Goal: Transaction & Acquisition: Obtain resource

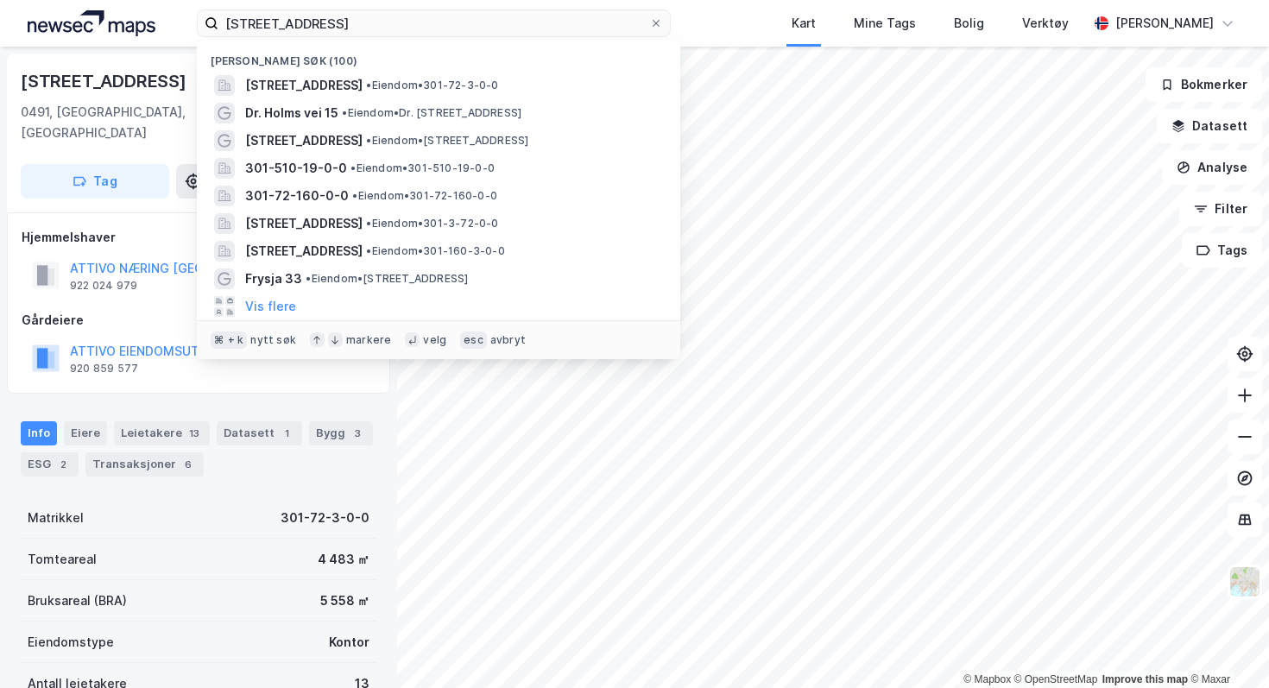
click at [358, 18] on input "[STREET_ADDRESS]" at bounding box center [433, 23] width 430 height 26
drag, startPoint x: 0, startPoint y: 0, endPoint x: 182, endPoint y: 19, distance: 183.2
click at [182, 19] on div "Kjelsåsveien 160 Nylige søk (100) [STREET_ADDRESS] • Eiendom • 301-72-3-0-0 Dr.…" at bounding box center [634, 23] width 1269 height 47
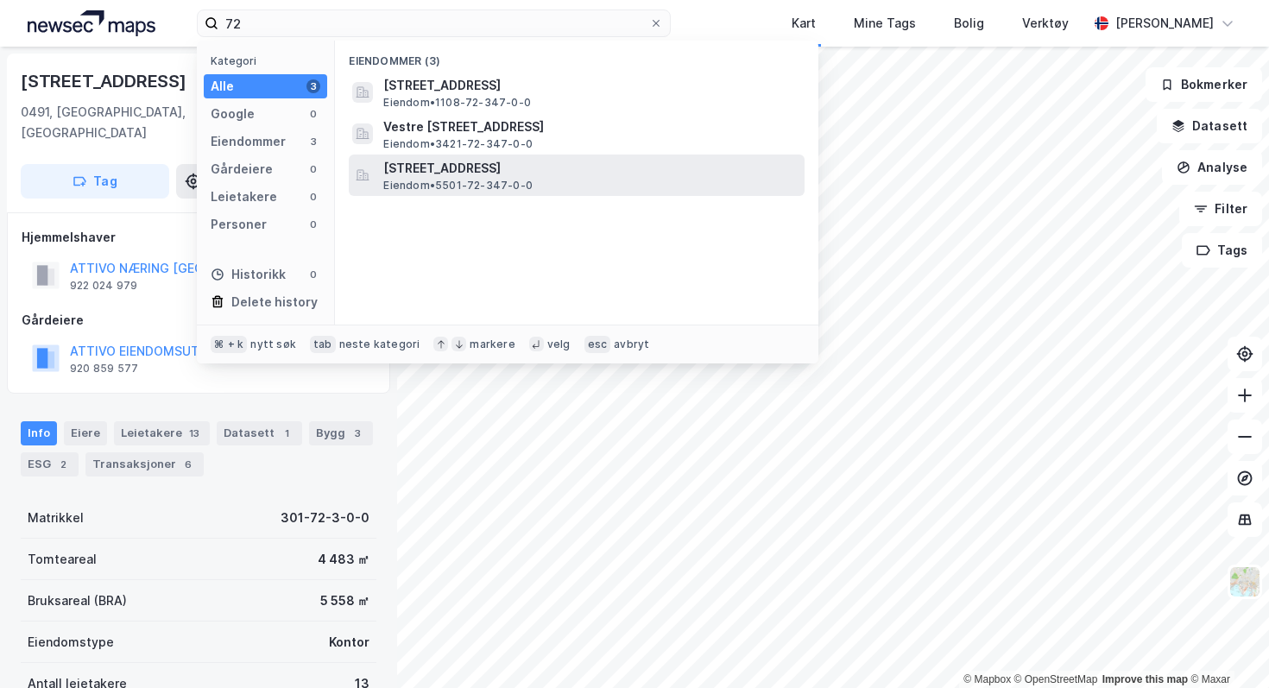
type input "7"
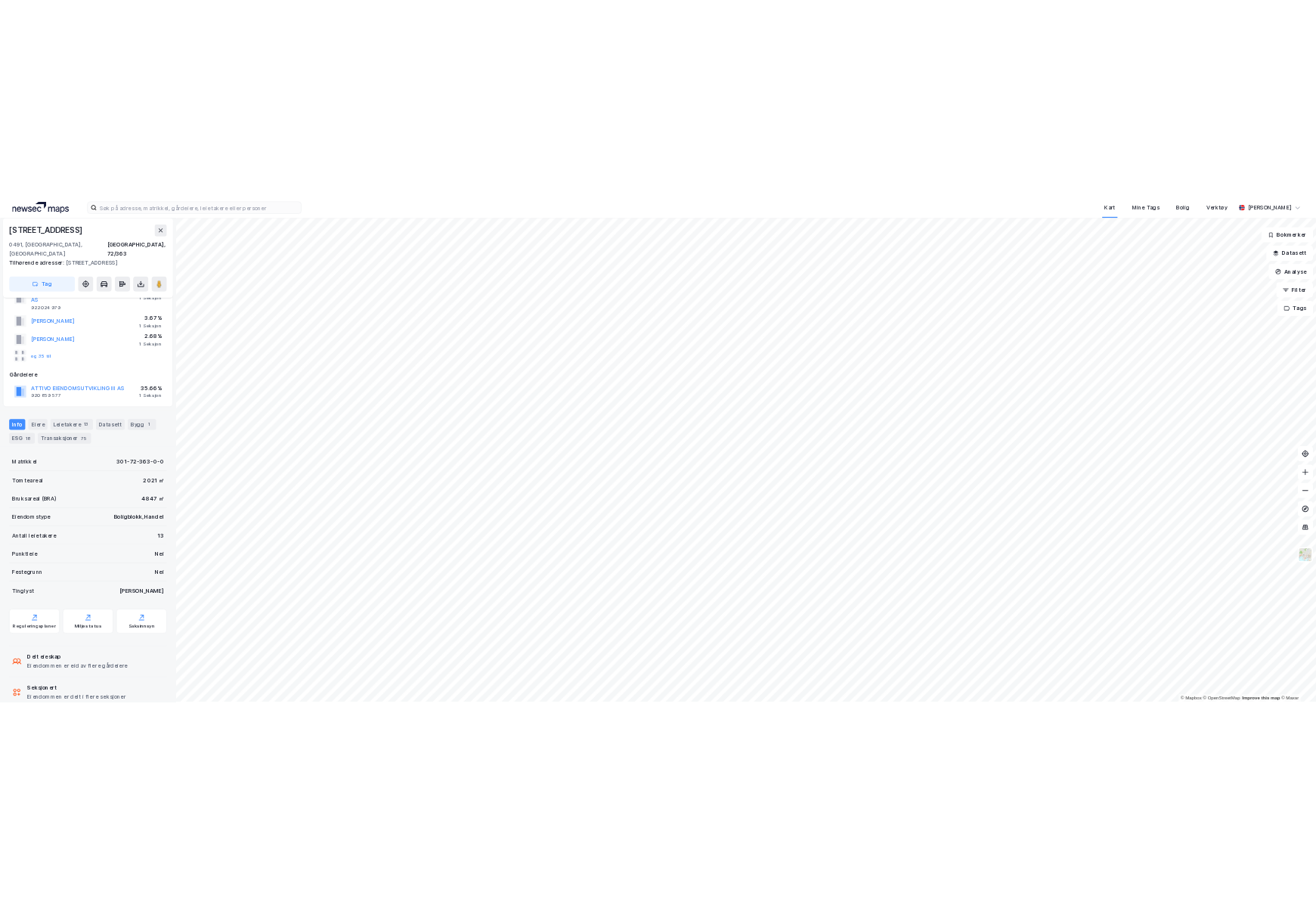
scroll to position [69, 0]
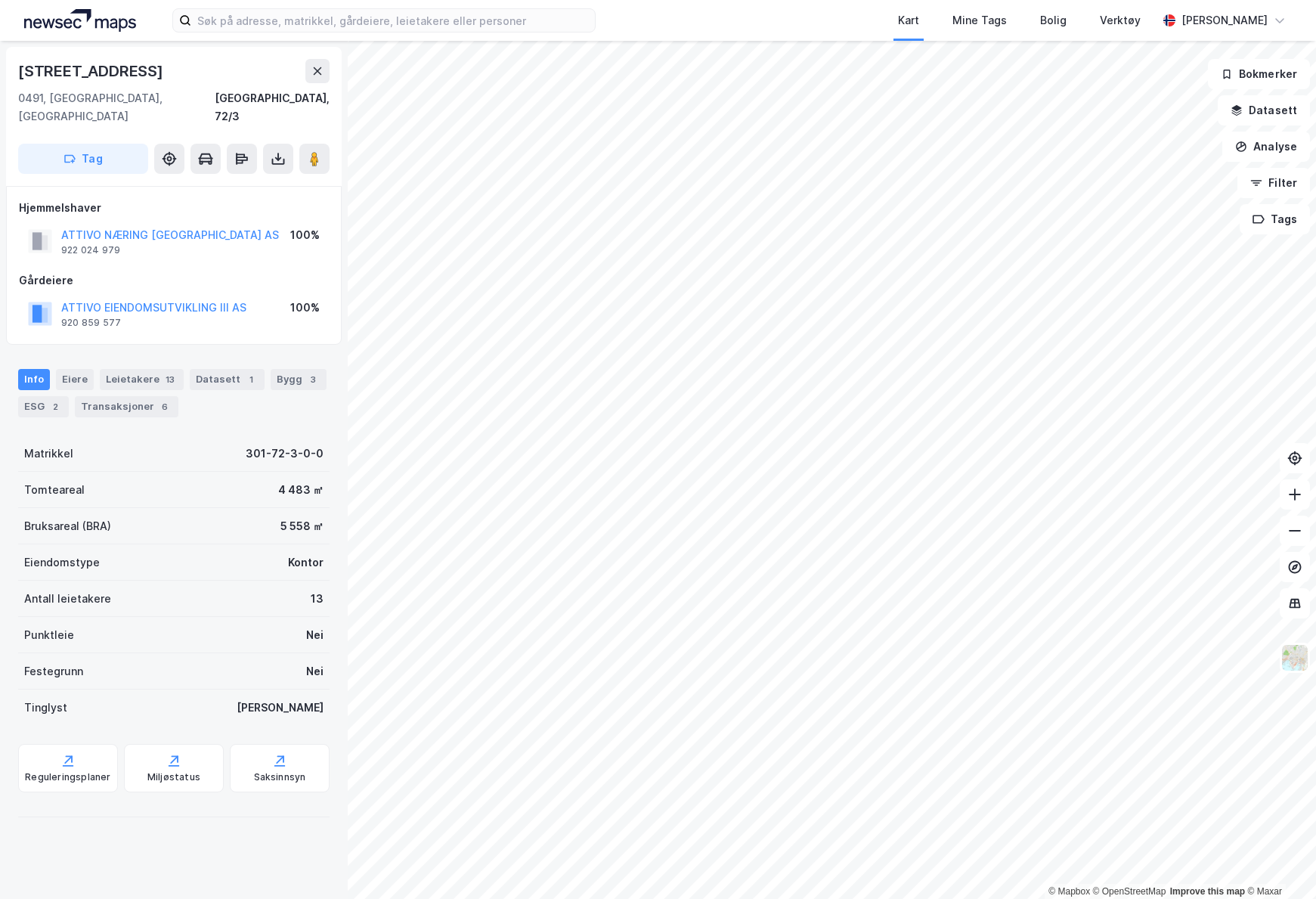
click at [152, 509] on div "Bruksareal (BRA) 5 558 ㎡" at bounding box center [174, 525] width 312 height 36
click at [300, 517] on div "5 558 ㎡" at bounding box center [301, 526] width 43 height 18
click at [228, 601] on div "[STREET_ADDRESS], 72/3 Tag Hjemmelshaver ATTIVO NÆRING [GEOGRAPHIC_DATA] AS 922…" at bounding box center [173, 470] width 348 height 858
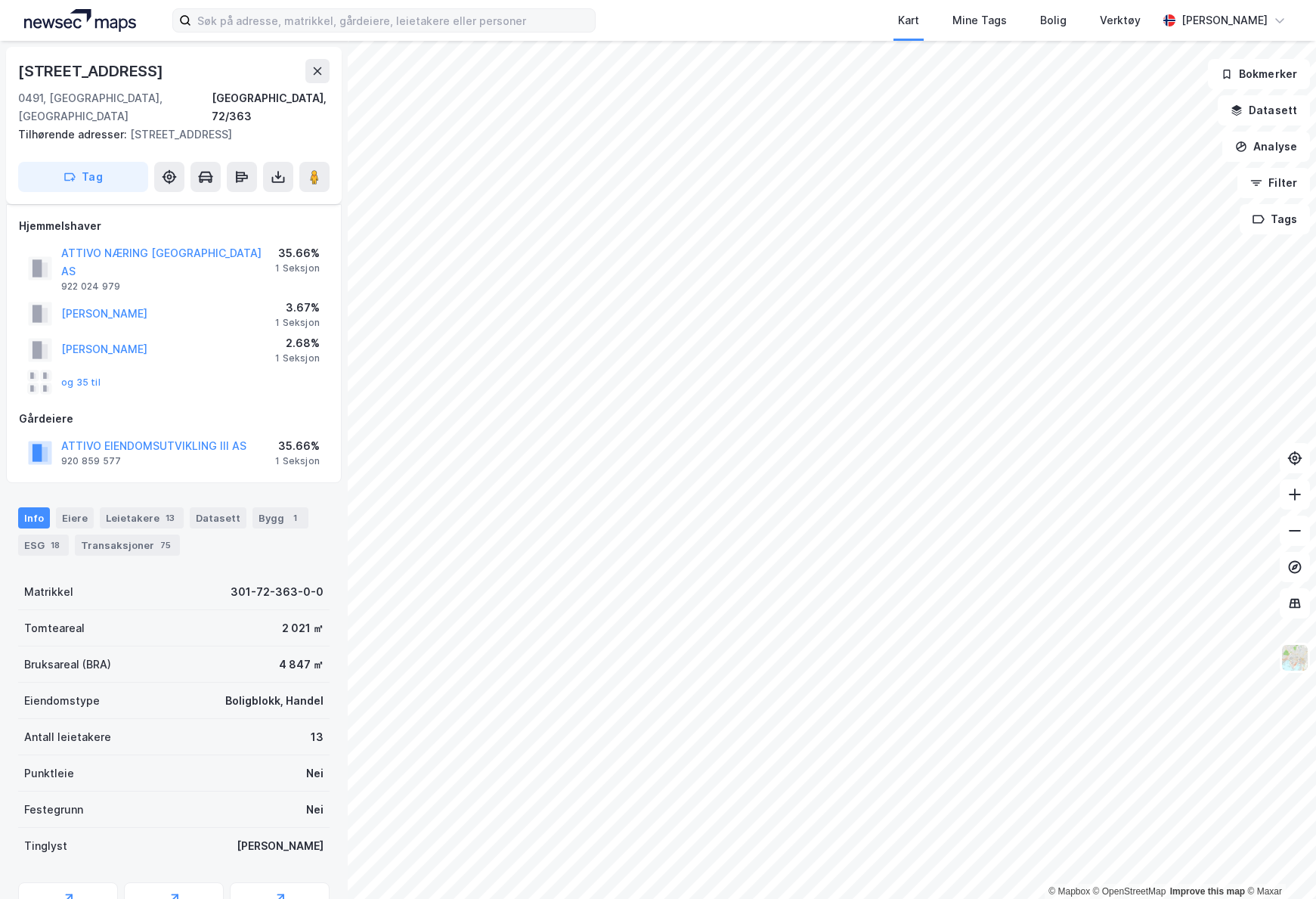
scroll to position [69, 0]
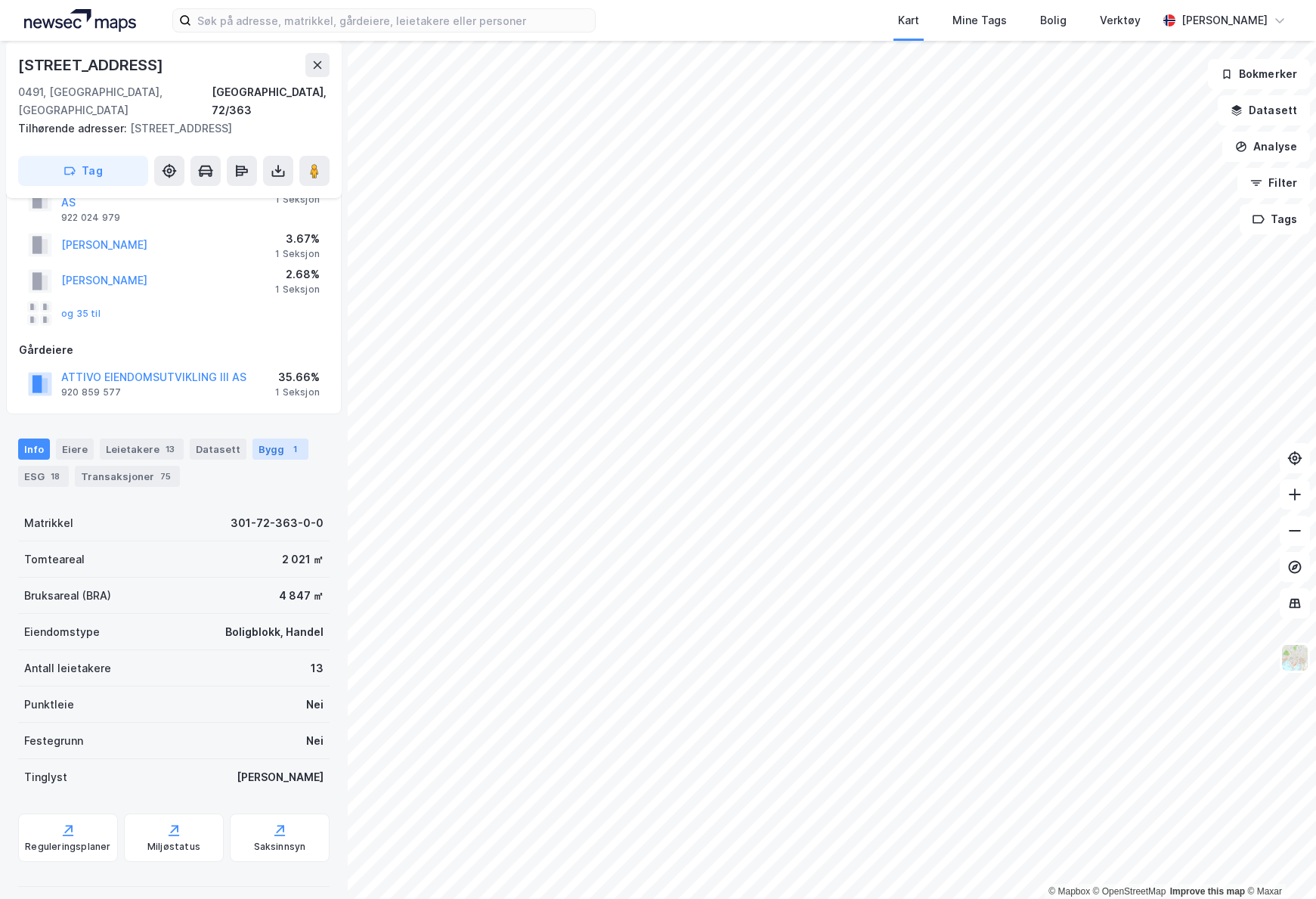
click at [271, 439] on div "Bygg 1" at bounding box center [280, 449] width 56 height 21
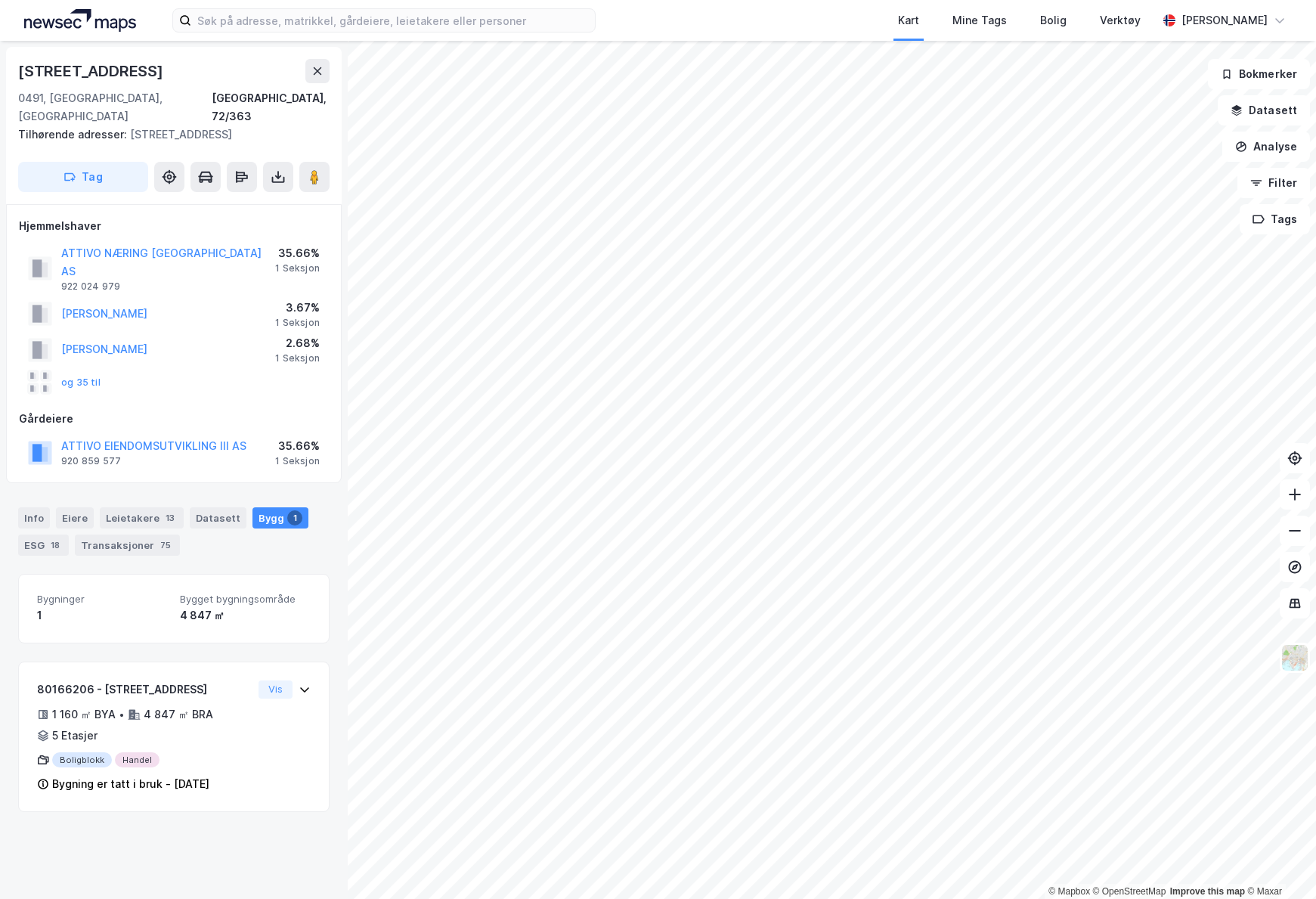
click at [1081, 601] on div "© Mapbox © OpenStreetMap Improve this map © Maxar [STREET_ADDRESS], 72/363 Tilh…" at bounding box center [658, 470] width 1316 height 858
click at [314, 169] on icon at bounding box center [314, 176] width 15 height 15
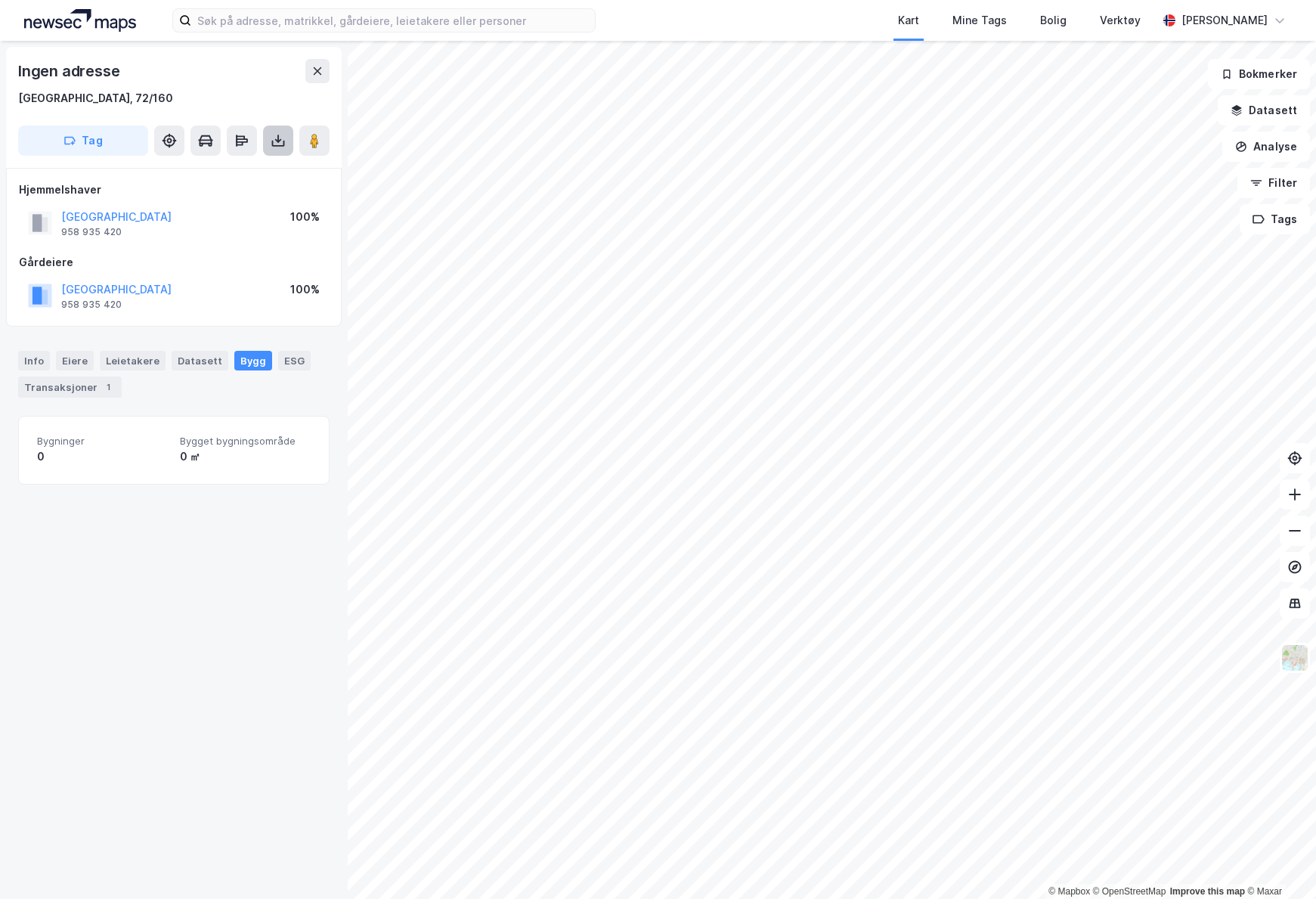
click at [278, 143] on icon at bounding box center [278, 140] width 15 height 15
click at [241, 169] on div "Last ned grunnbok" at bounding box center [203, 171] width 88 height 12
